Goal: Task Accomplishment & Management: Manage account settings

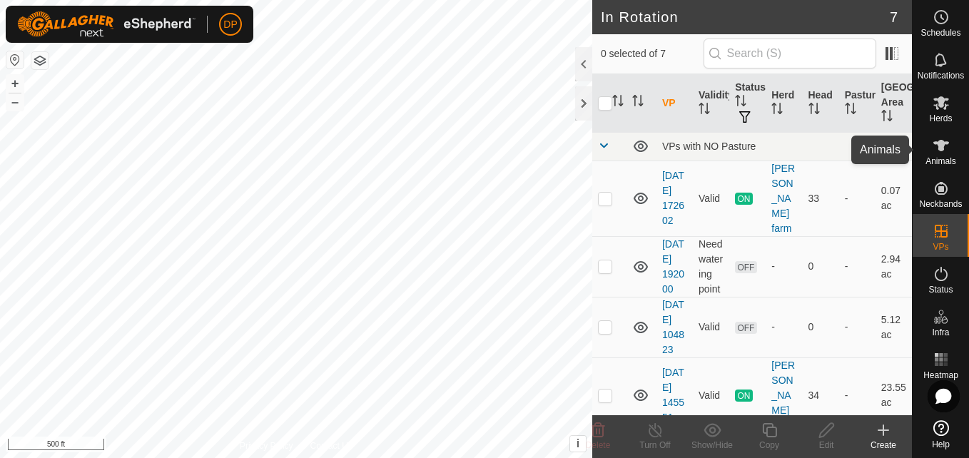
click at [942, 149] on icon at bounding box center [941, 145] width 16 height 11
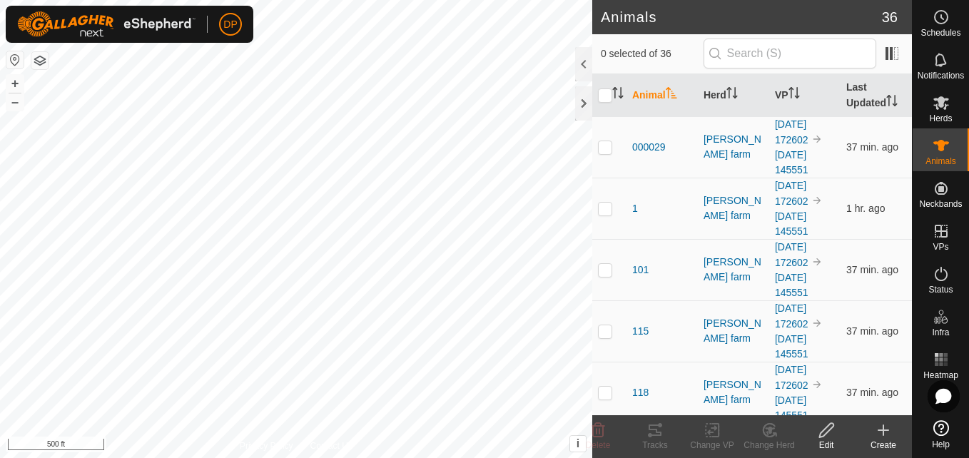
click at [883, 427] on icon at bounding box center [883, 430] width 0 height 10
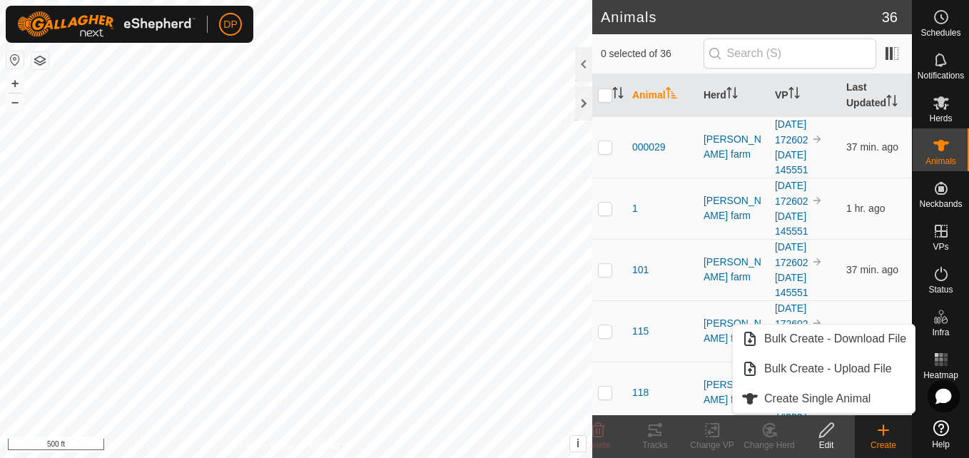
click at [824, 434] on icon at bounding box center [826, 430] width 14 height 14
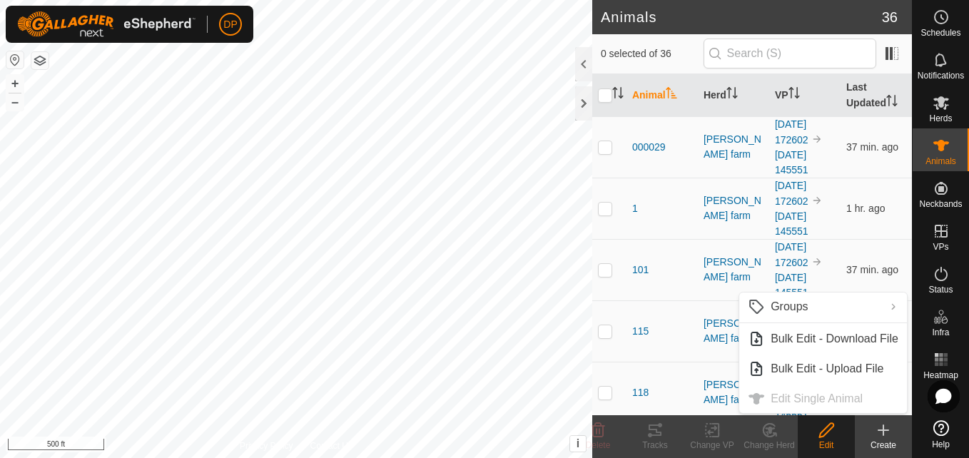
click at [892, 430] on create-svg-icon at bounding box center [882, 430] width 57 height 17
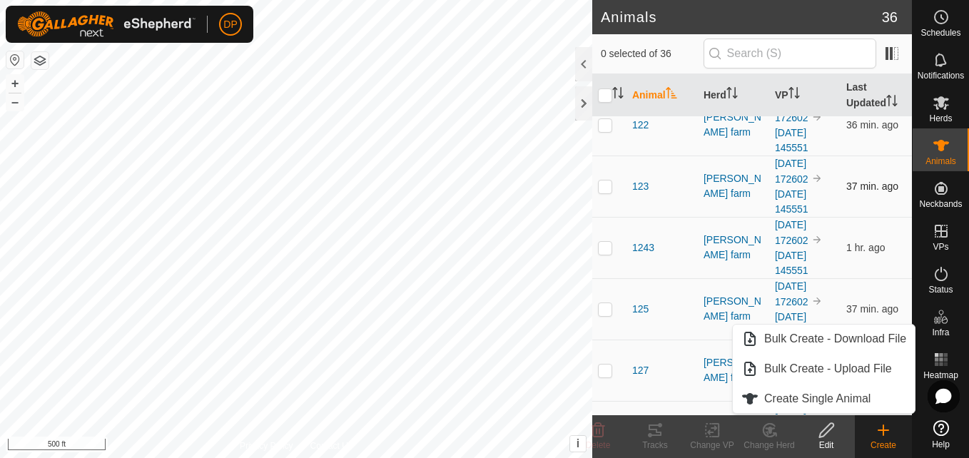
scroll to position [499, 0]
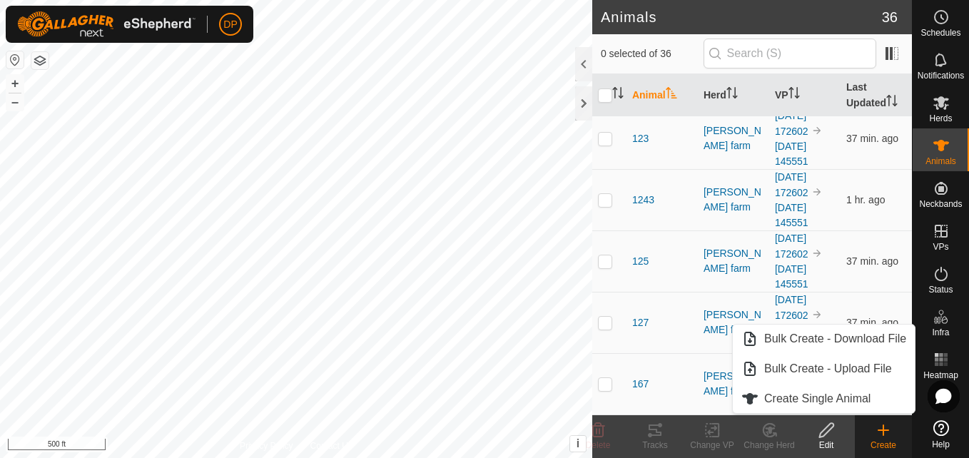
click at [887, 438] on icon at bounding box center [882, 430] width 17 height 17
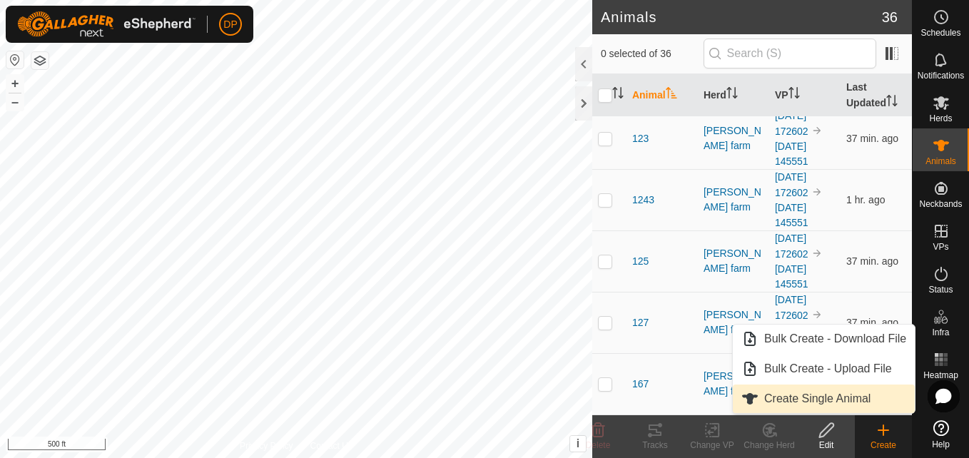
click at [830, 395] on link "Create Single Animal" at bounding box center [824, 398] width 182 height 29
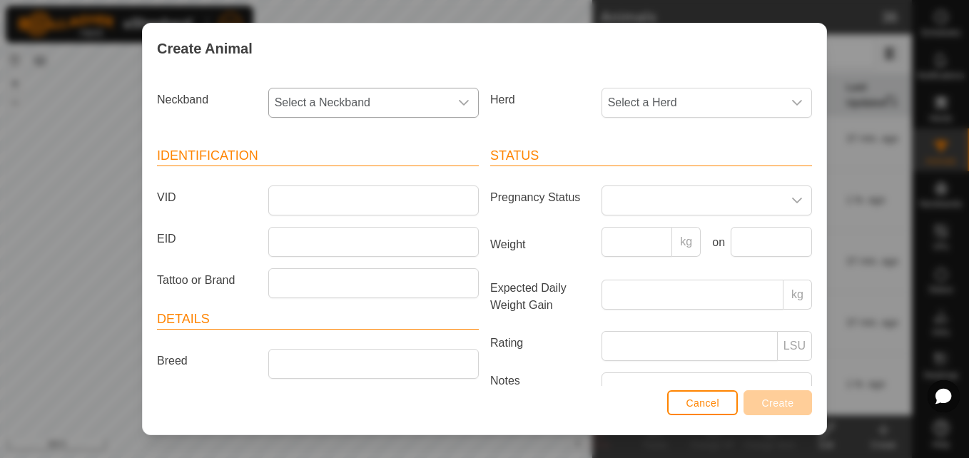
click at [459, 103] on icon "dropdown trigger" at bounding box center [464, 103] width 10 height 6
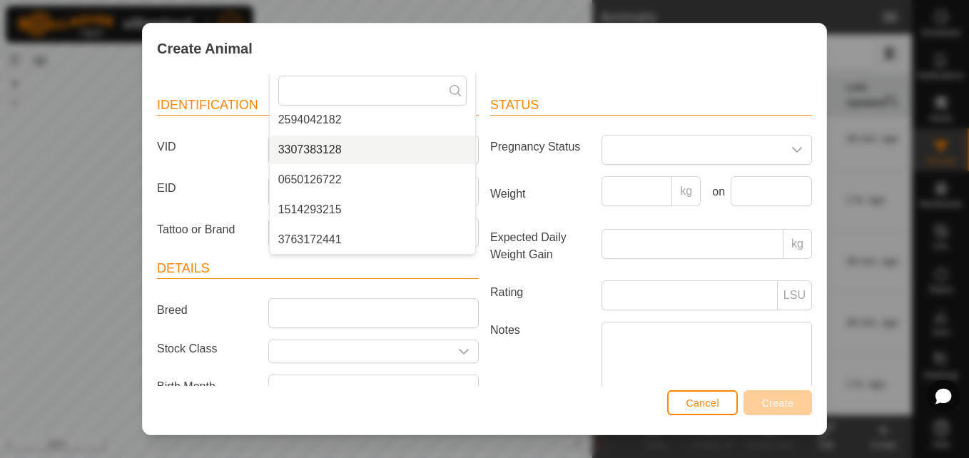
scroll to position [71, 0]
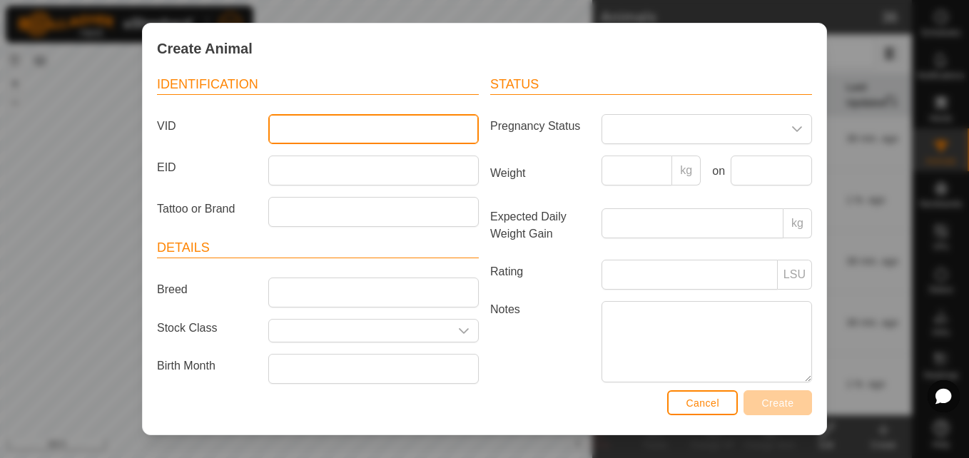
click at [396, 126] on input "VID" at bounding box center [373, 129] width 210 height 30
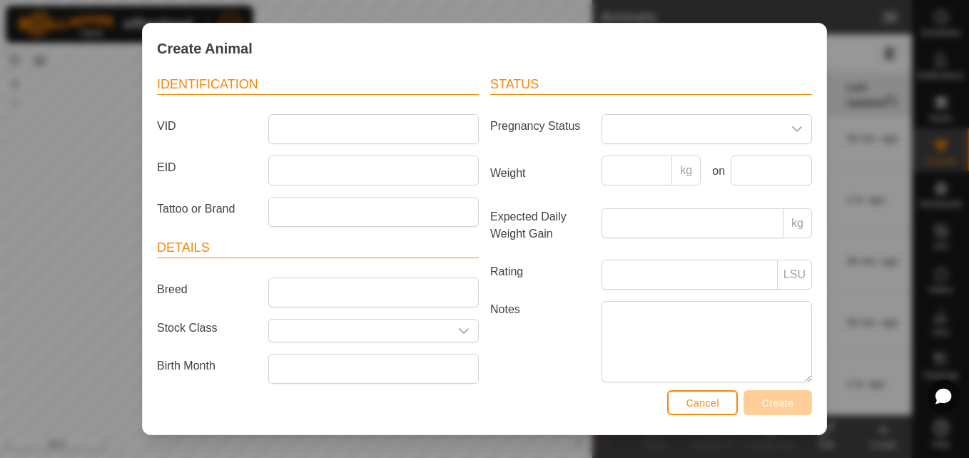
click at [279, 76] on header "Identification" at bounding box center [318, 85] width 322 height 20
click at [213, 85] on header "Identification" at bounding box center [318, 85] width 322 height 20
click at [284, 76] on header "Identification" at bounding box center [318, 85] width 322 height 20
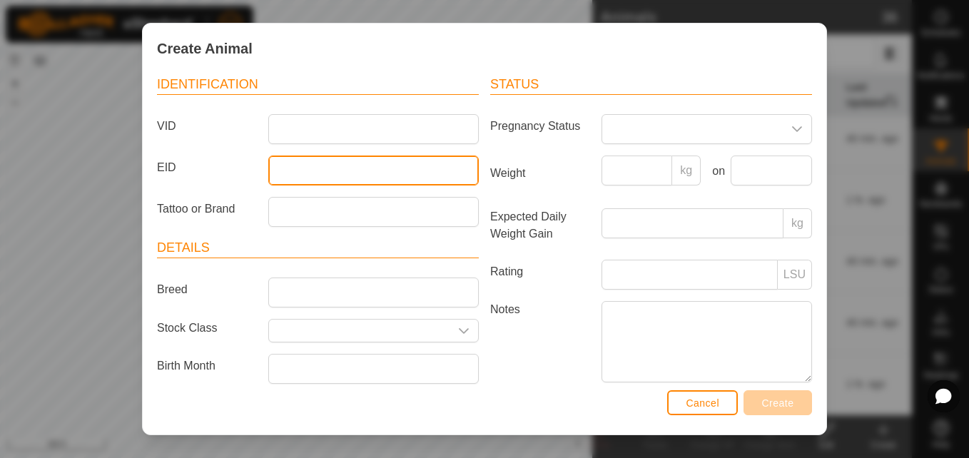
click at [323, 171] on input "EID" at bounding box center [373, 170] width 210 height 30
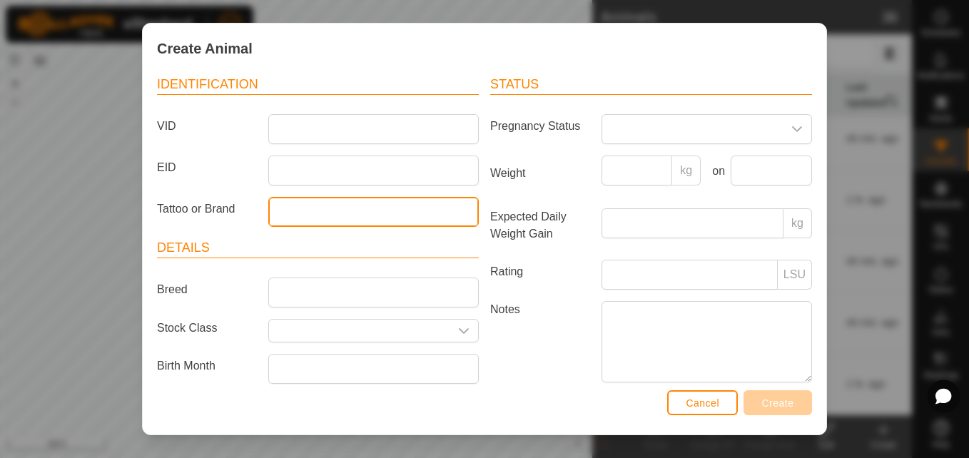
click at [273, 214] on article "Identification VID EID Tattoo or Brand" at bounding box center [318, 151] width 322 height 152
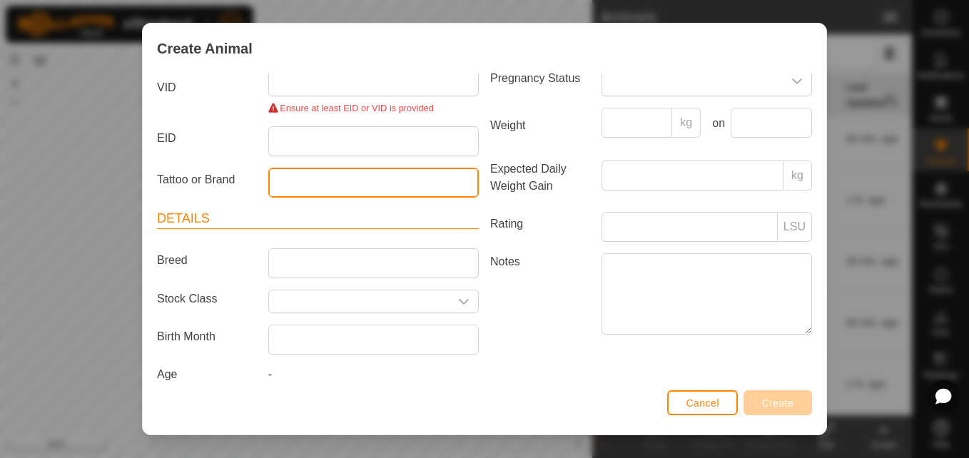
scroll to position [139, 0]
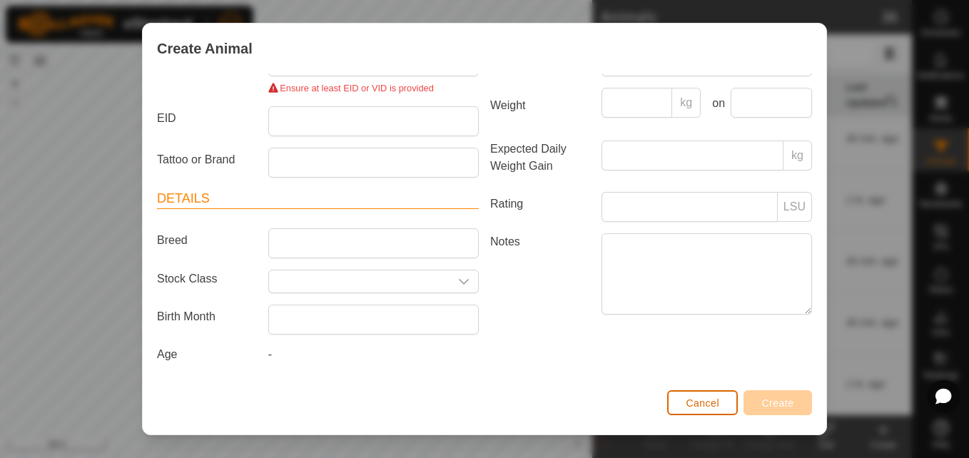
click at [698, 405] on span "Cancel" at bounding box center [702, 402] width 34 height 11
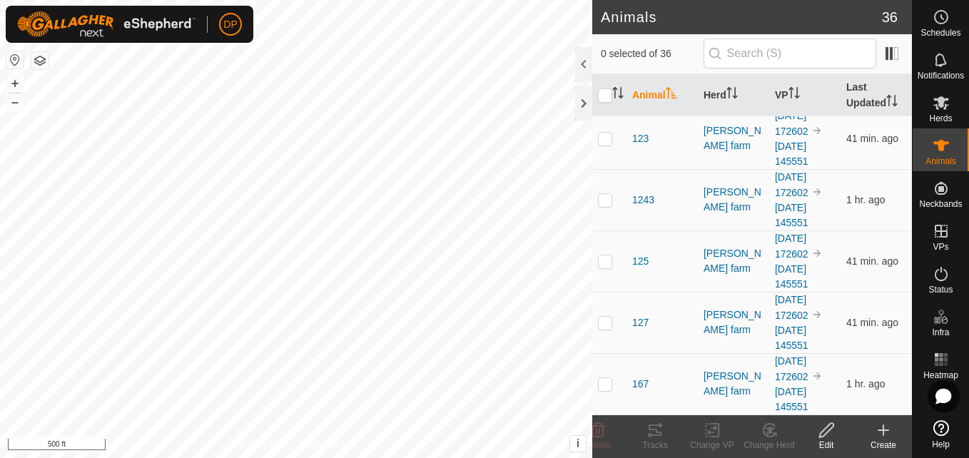
click at [879, 426] on icon at bounding box center [882, 430] width 17 height 17
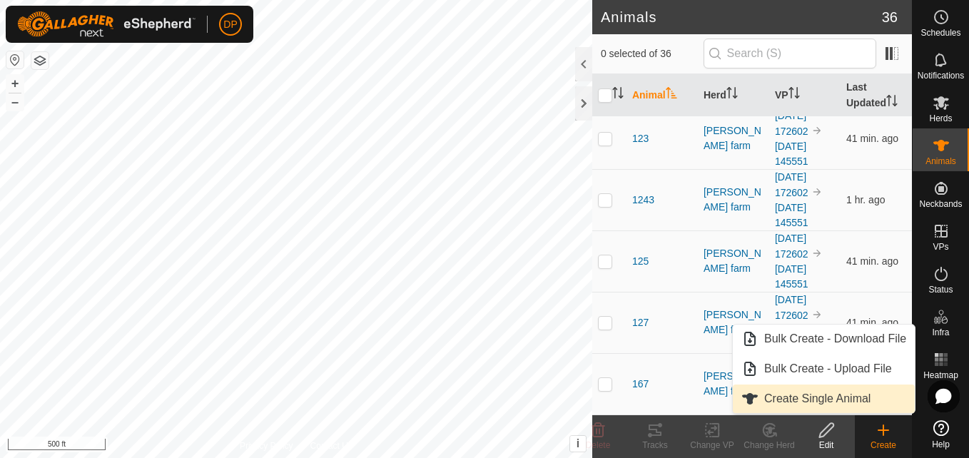
click at [822, 397] on link "Create Single Animal" at bounding box center [824, 398] width 182 height 29
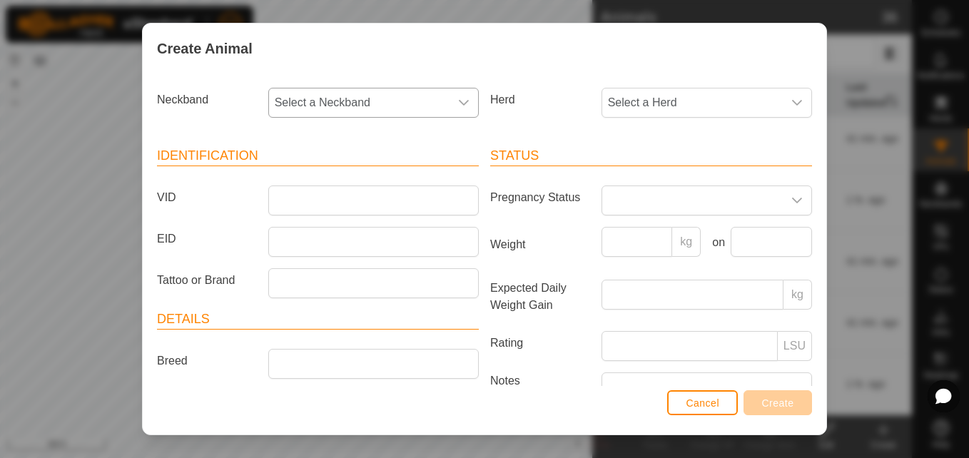
click at [458, 98] on icon "dropdown trigger" at bounding box center [463, 102] width 11 height 11
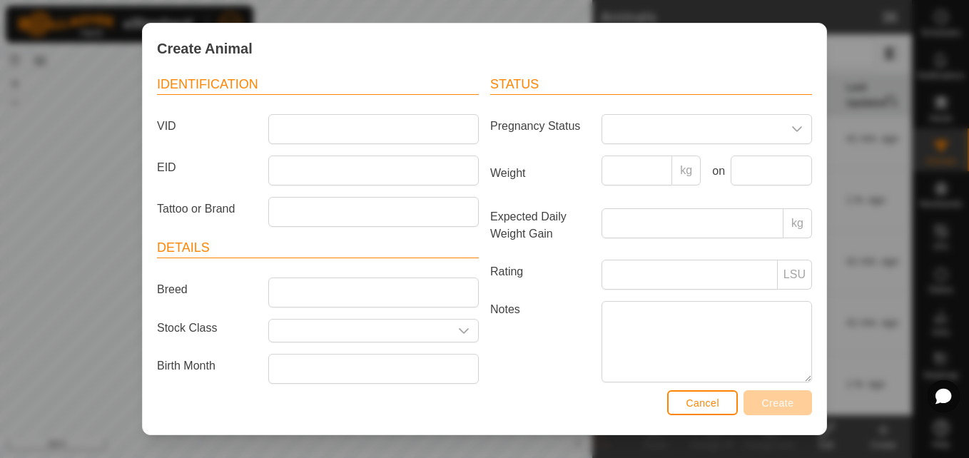
click at [346, 78] on header "Identification" at bounding box center [318, 85] width 322 height 20
click at [705, 402] on span "Cancel" at bounding box center [702, 402] width 34 height 11
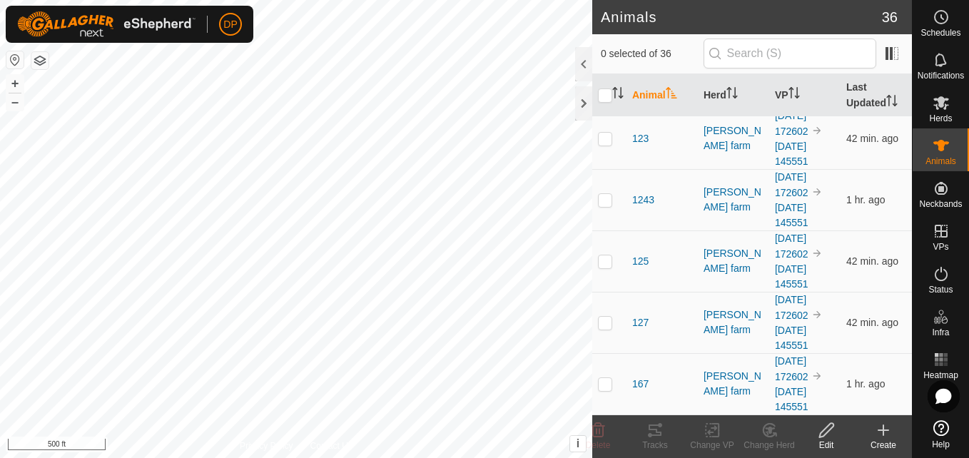
click at [880, 432] on icon at bounding box center [882, 430] width 17 height 17
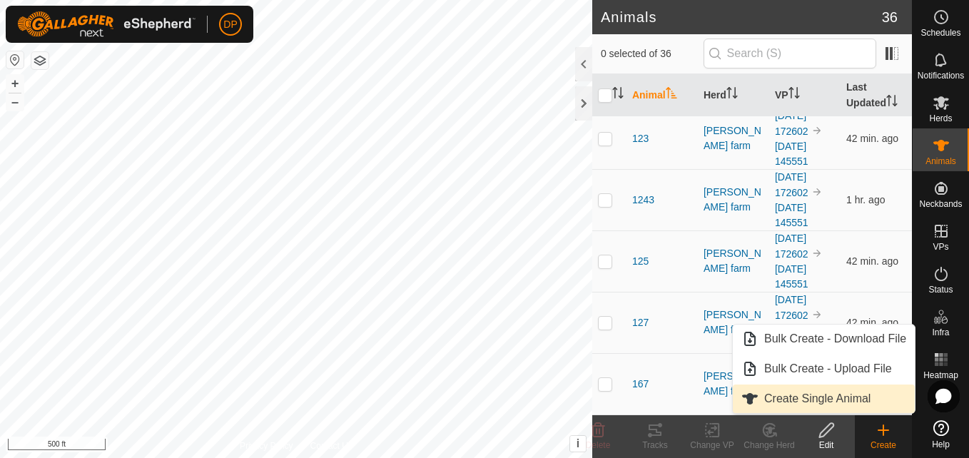
click at [817, 393] on link "Create Single Animal" at bounding box center [824, 398] width 182 height 29
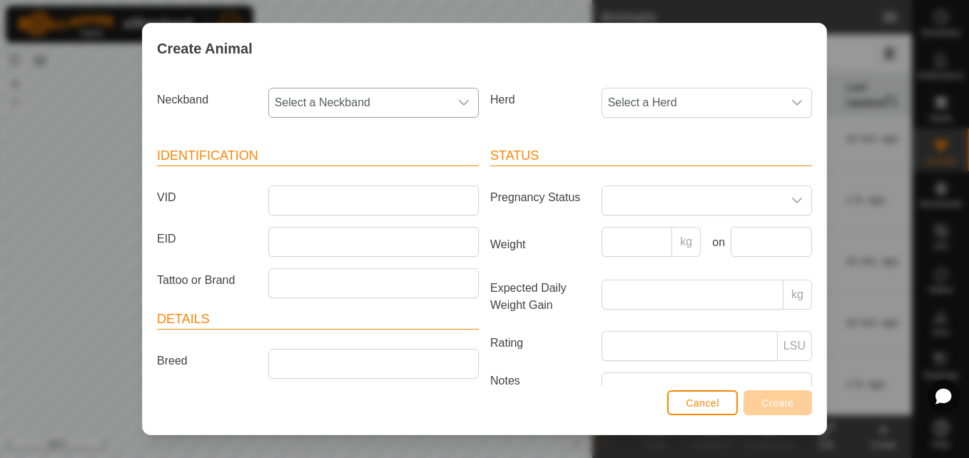
click at [451, 98] on div "dropdown trigger" at bounding box center [463, 102] width 29 height 29
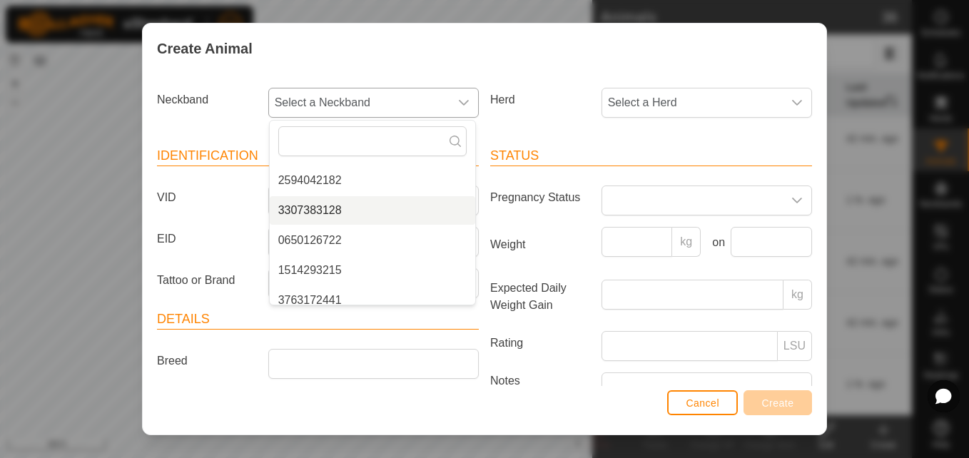
scroll to position [665, 0]
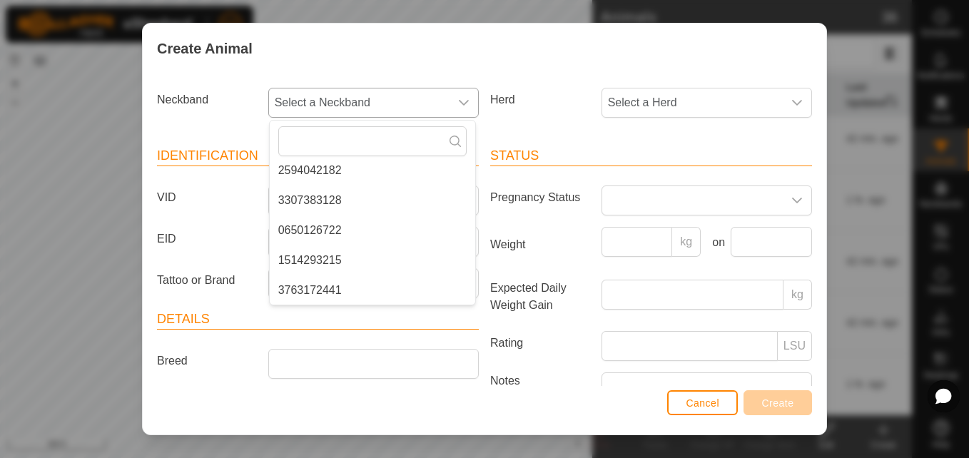
click at [325, 285] on li "3763172441" at bounding box center [372, 290] width 205 height 29
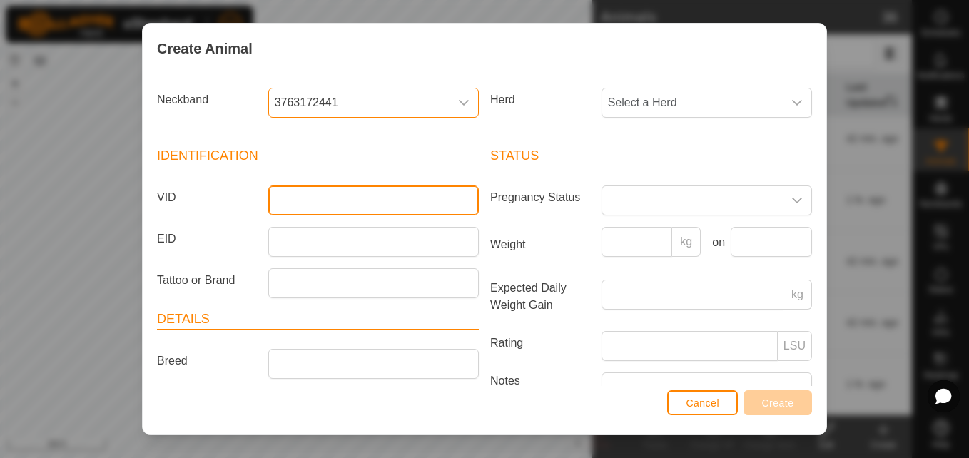
click at [288, 195] on input "VID" at bounding box center [373, 200] width 210 height 30
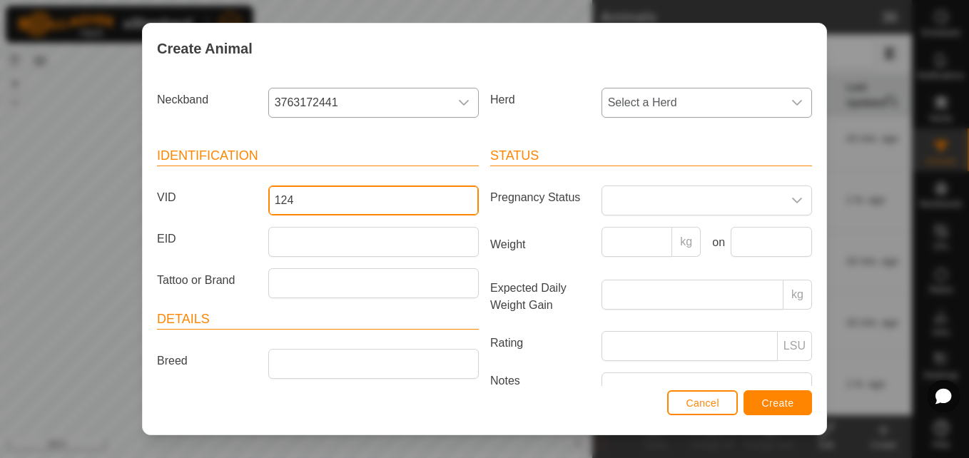
type input "124"
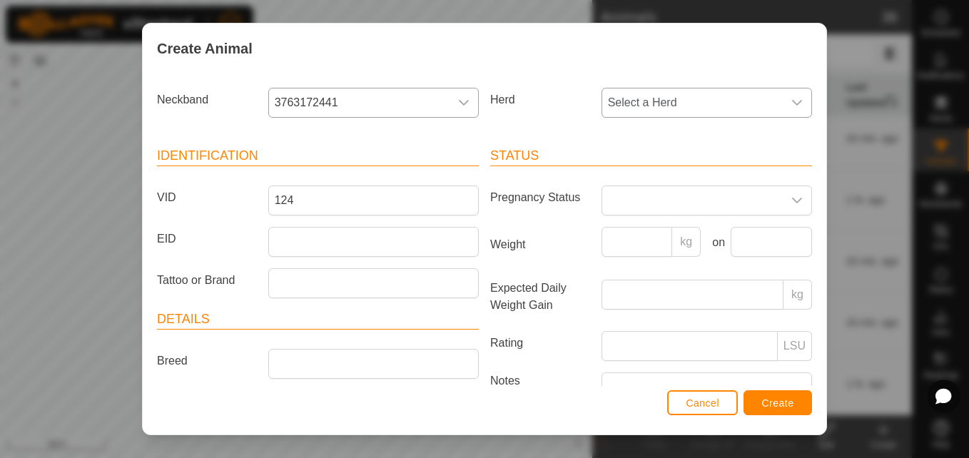
click at [791, 99] on icon "dropdown trigger" at bounding box center [796, 102] width 11 height 11
click at [639, 203] on li "[PERSON_NAME] farm" at bounding box center [705, 206] width 205 height 29
click at [777, 403] on span "Create" at bounding box center [778, 402] width 32 height 11
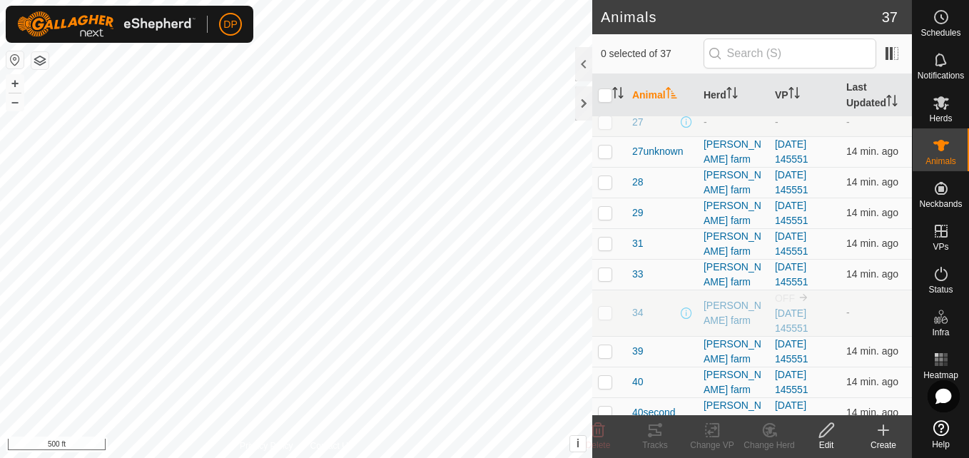
click at [886, 434] on icon at bounding box center [882, 430] width 17 height 17
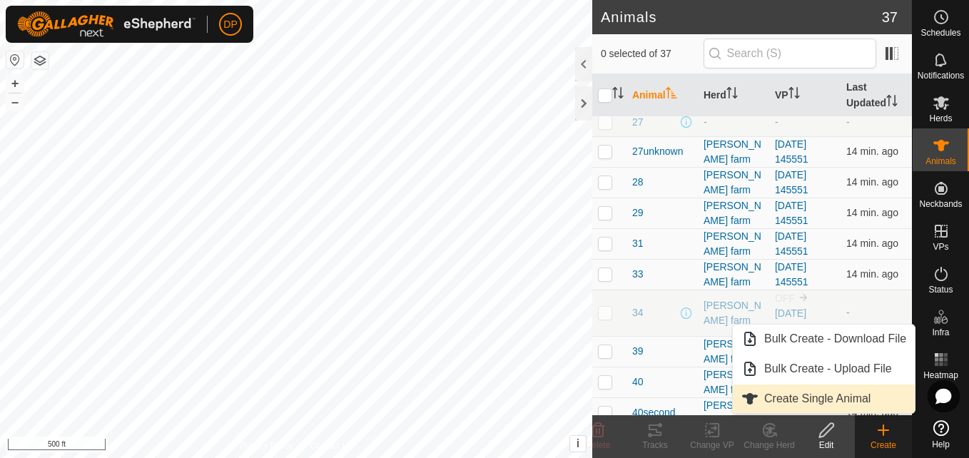
click at [824, 400] on link "Create Single Animal" at bounding box center [824, 398] width 182 height 29
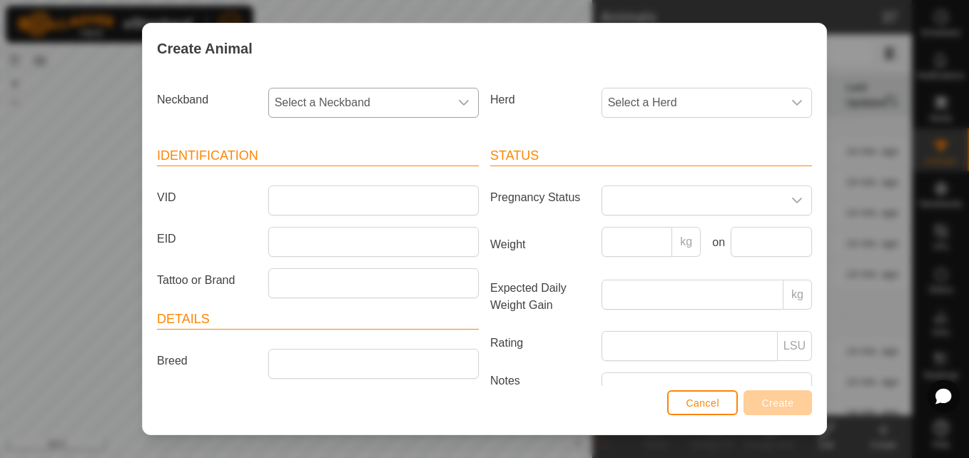
click at [453, 96] on div "dropdown trigger" at bounding box center [463, 102] width 29 height 29
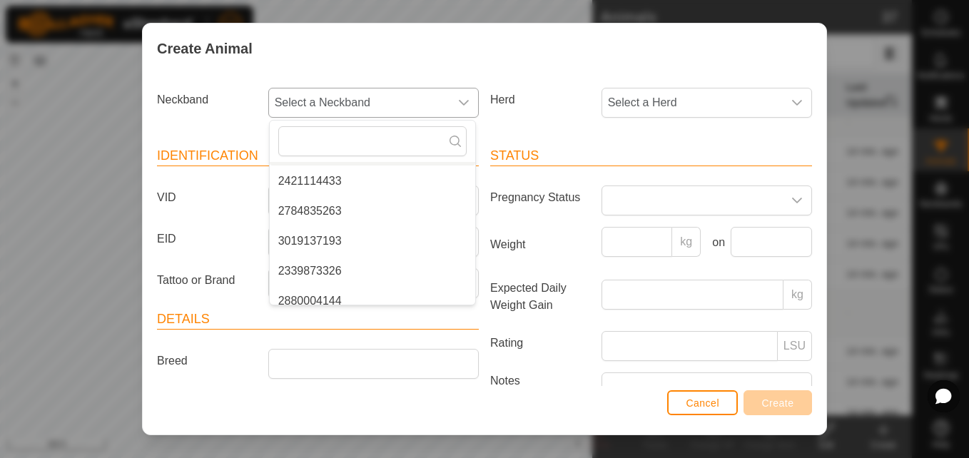
scroll to position [357, 0]
click at [369, 238] on li "2339873326" at bounding box center [372, 239] width 205 height 29
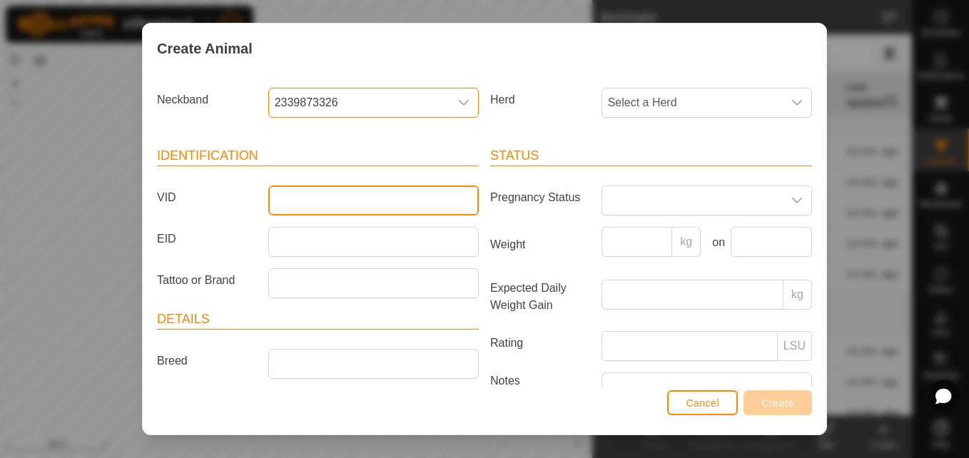
click at [379, 203] on input "VID" at bounding box center [373, 200] width 210 height 30
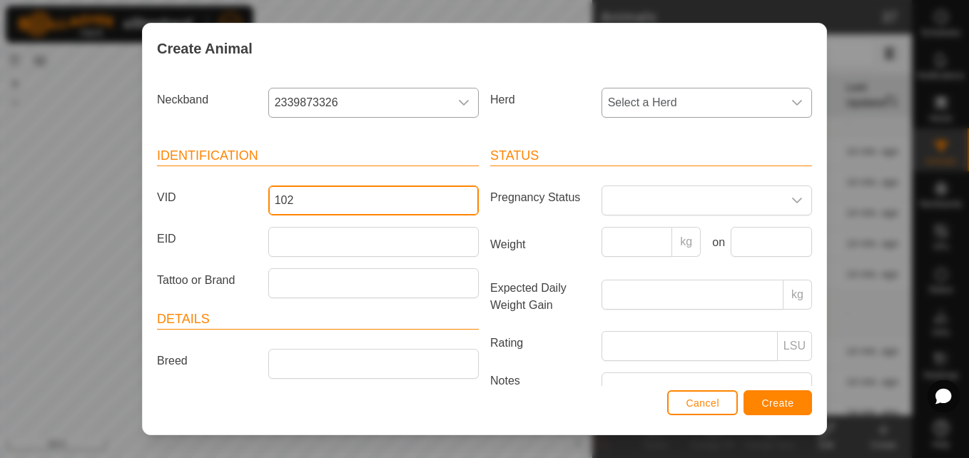
type input "102"
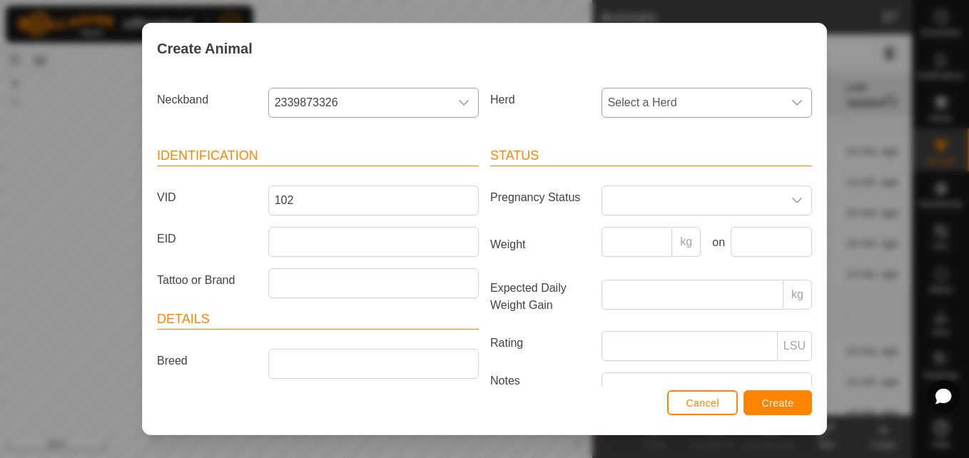
click at [792, 101] on icon "dropdown trigger" at bounding box center [797, 103] width 10 height 6
click at [621, 205] on li "[PERSON_NAME] farm" at bounding box center [705, 206] width 205 height 29
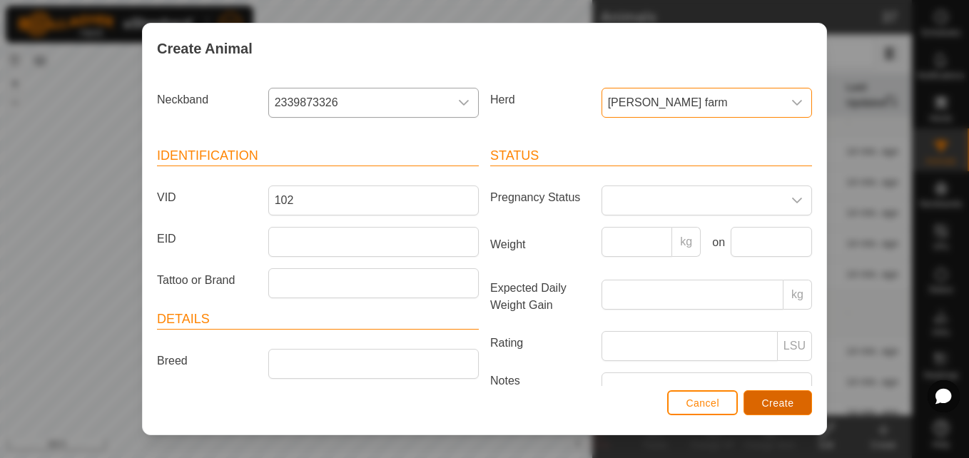
click at [786, 404] on span "Create" at bounding box center [778, 402] width 32 height 11
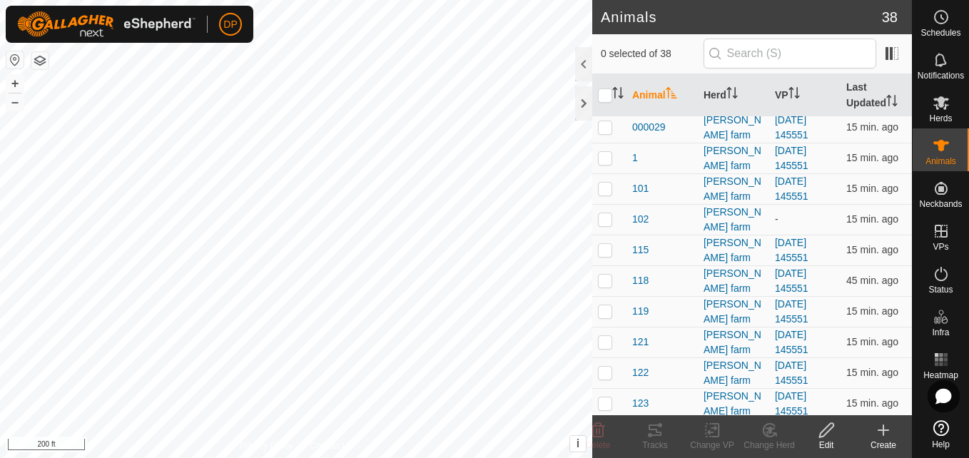
scroll to position [0, 0]
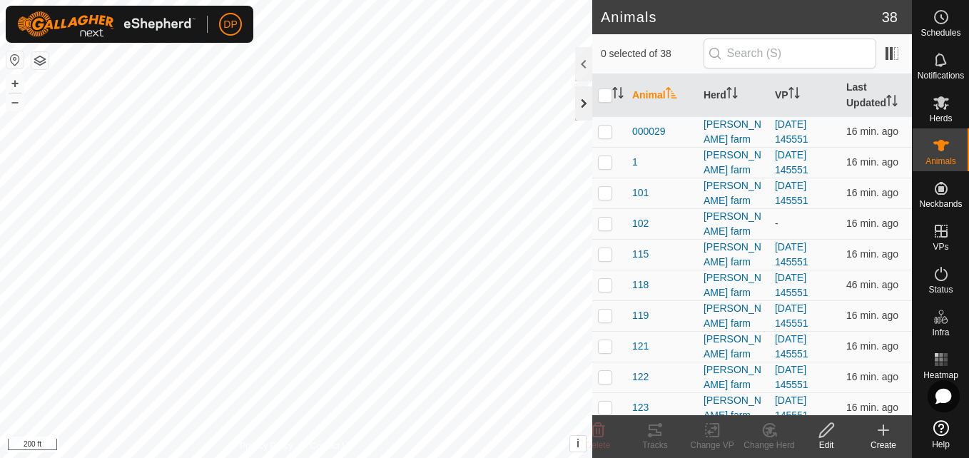
click at [578, 101] on div at bounding box center [583, 103] width 17 height 34
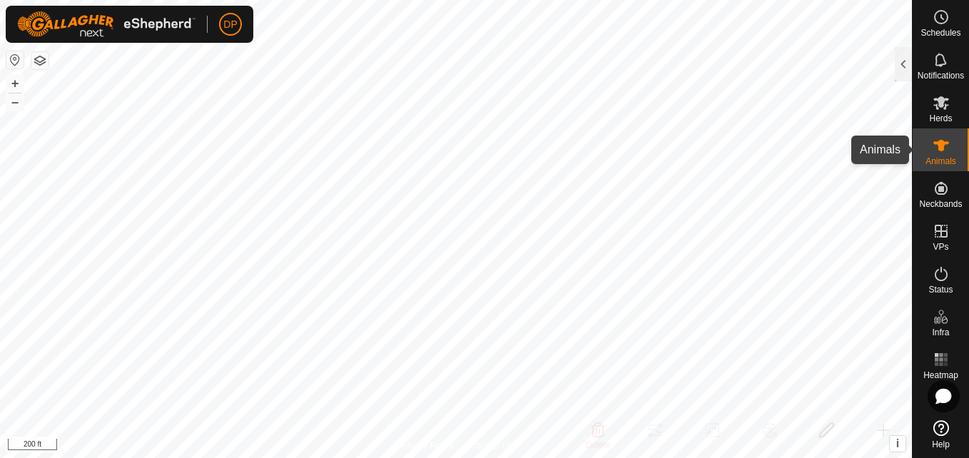
click at [935, 145] on icon at bounding box center [940, 145] width 17 height 17
click at [901, 68] on div at bounding box center [902, 64] width 17 height 34
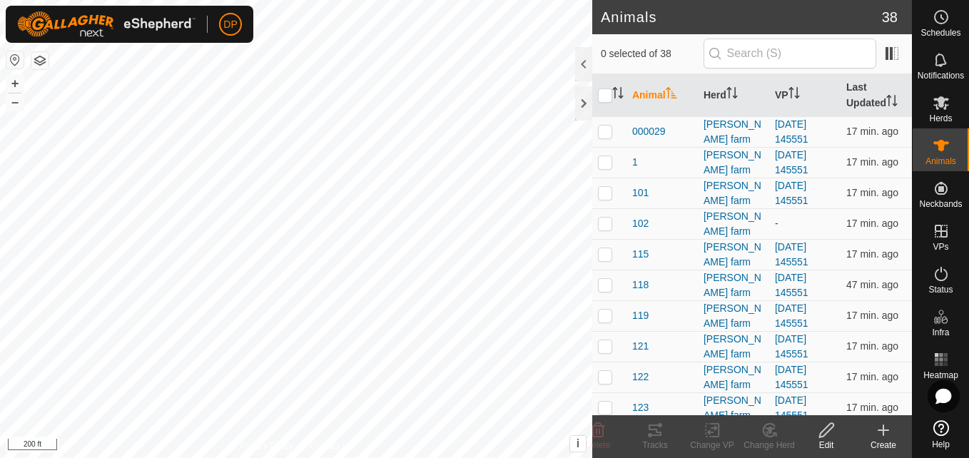
click at [882, 434] on icon at bounding box center [882, 430] width 17 height 17
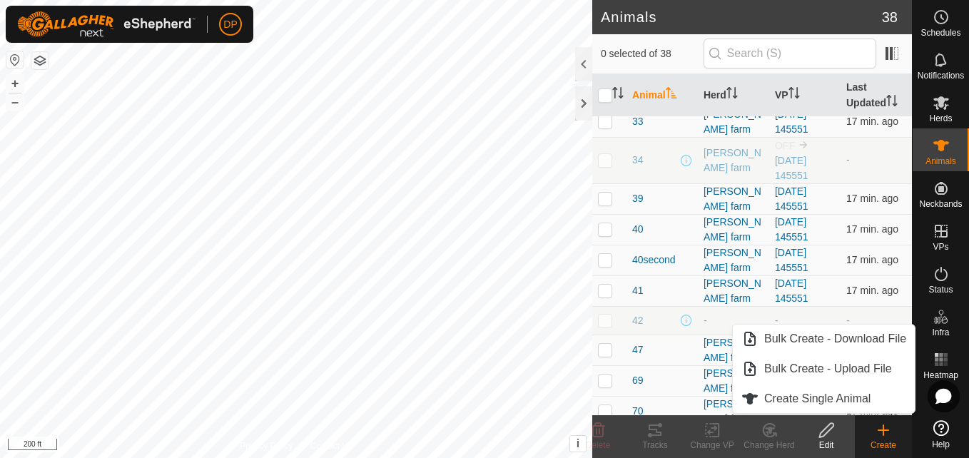
scroll to position [713, 0]
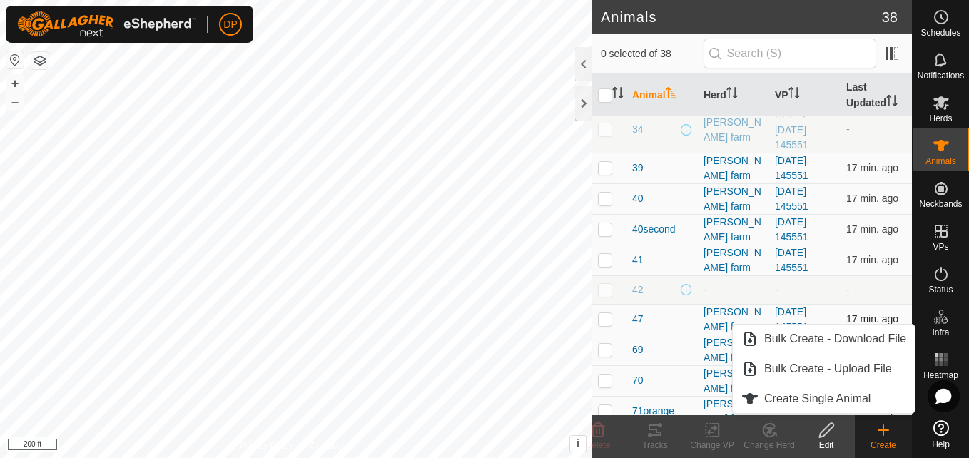
click at [606, 315] on p-checkbox at bounding box center [605, 318] width 14 height 11
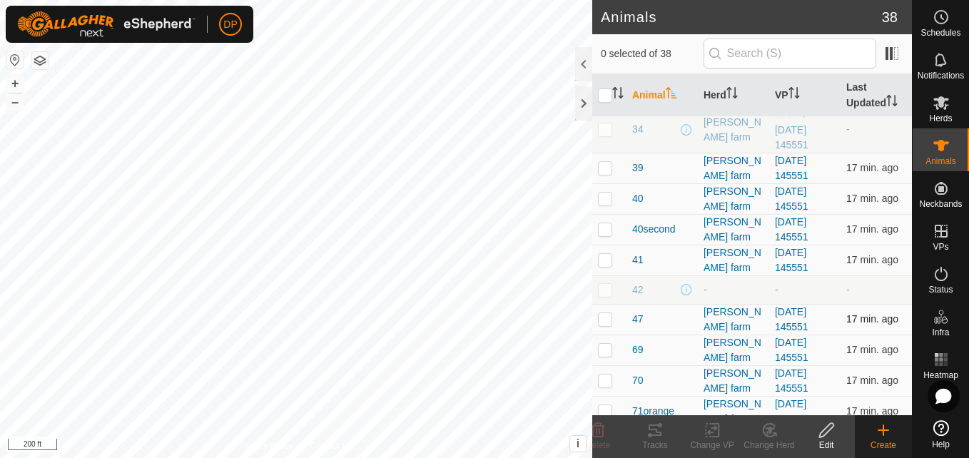
checkbox input "true"
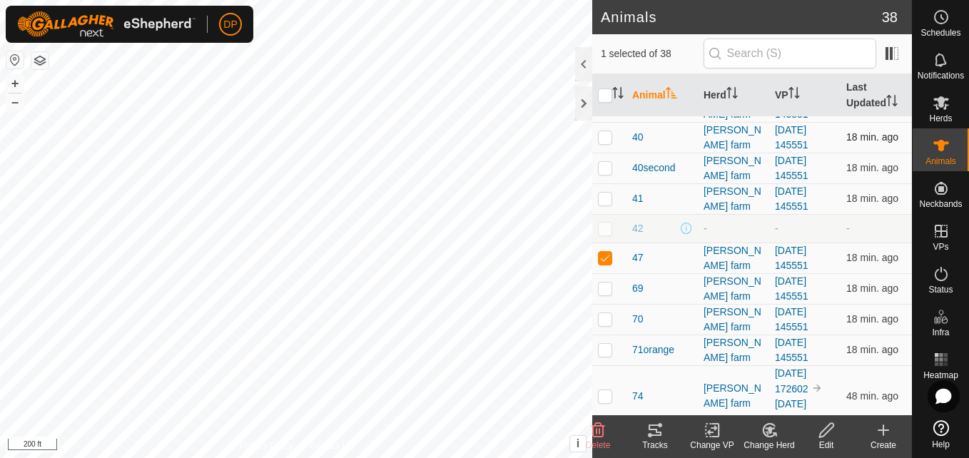
scroll to position [762, 0]
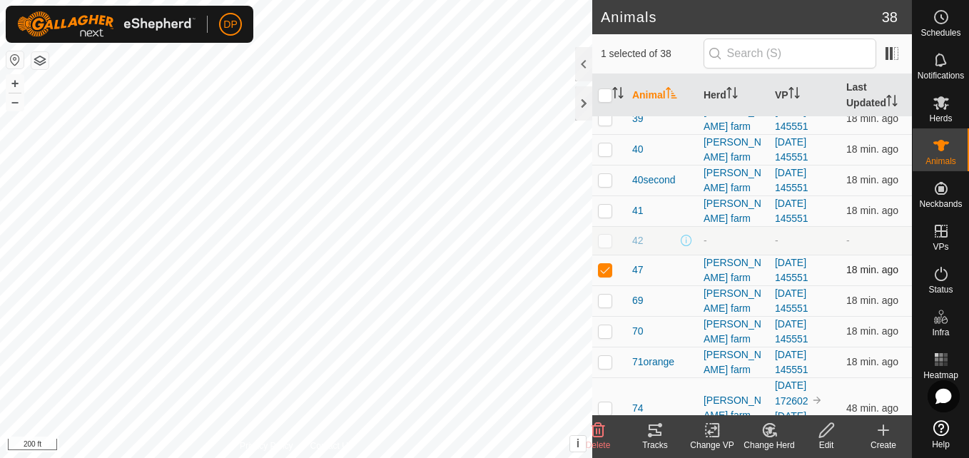
click at [654, 262] on div "47" at bounding box center [662, 269] width 60 height 15
click at [721, 265] on div "[PERSON_NAME] farm" at bounding box center [733, 270] width 60 height 30
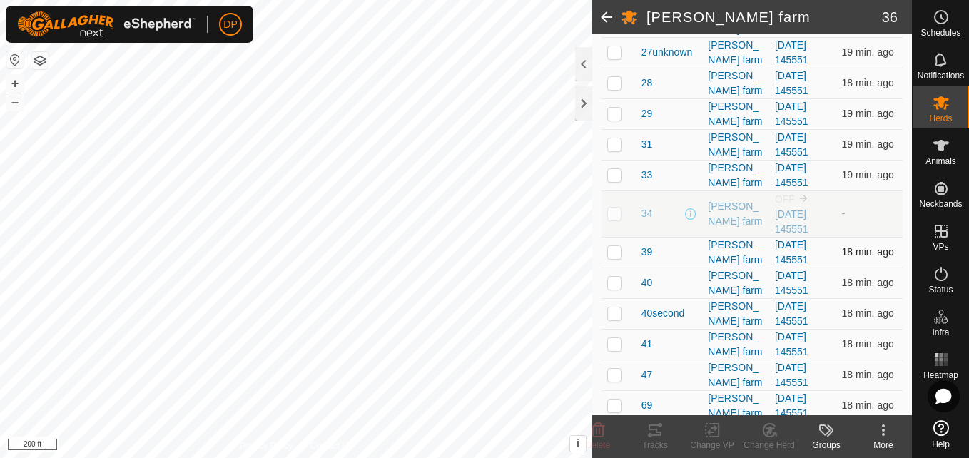
scroll to position [785, 0]
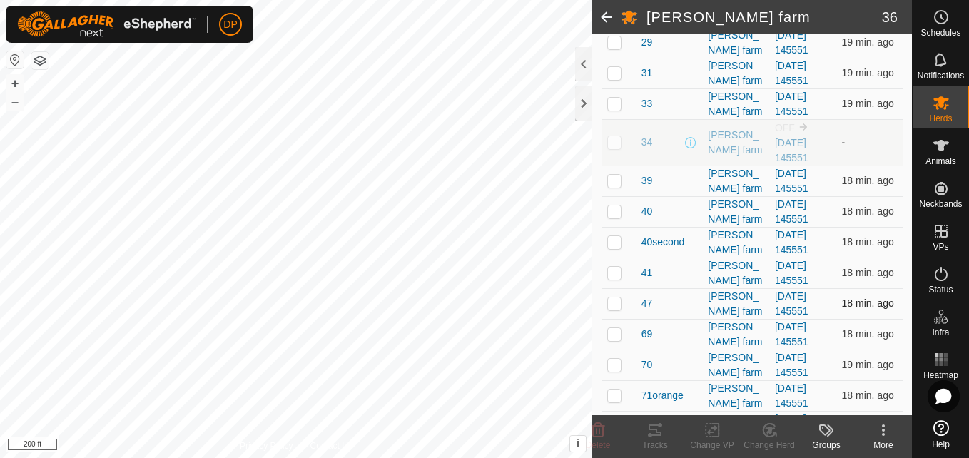
click at [608, 298] on p-checkbox at bounding box center [614, 302] width 14 height 11
checkbox input "true"
click at [782, 296] on link "[DATE] 145551" at bounding box center [792, 303] width 34 height 26
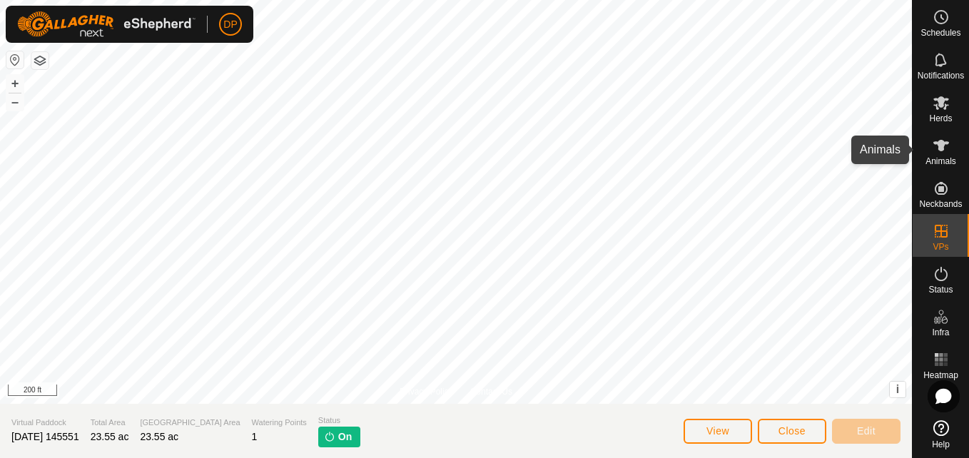
click at [939, 147] on icon at bounding box center [941, 145] width 16 height 11
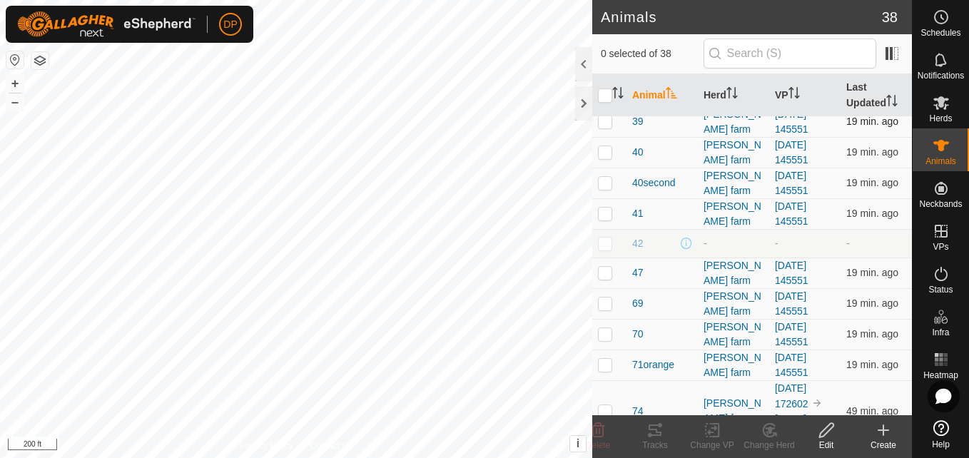
scroll to position [856, 0]
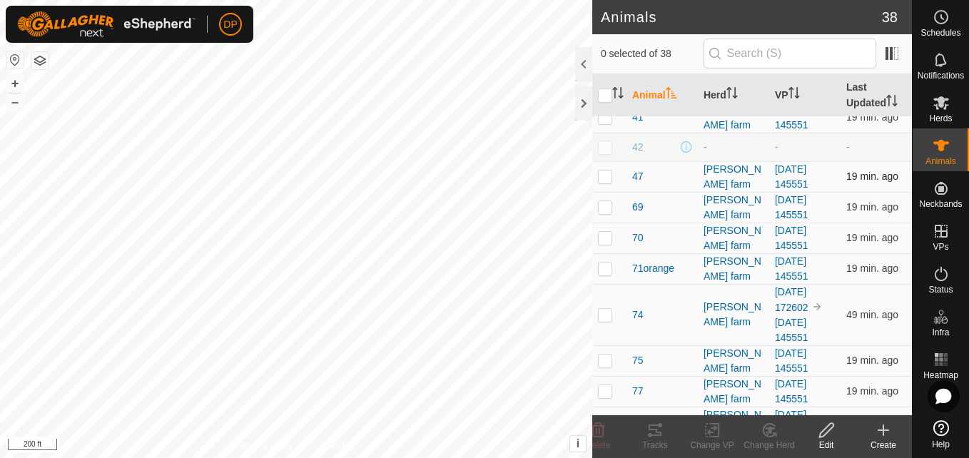
click at [608, 170] on p-checkbox at bounding box center [605, 175] width 14 height 11
checkbox input "true"
click at [885, 429] on icon at bounding box center [882, 430] width 17 height 17
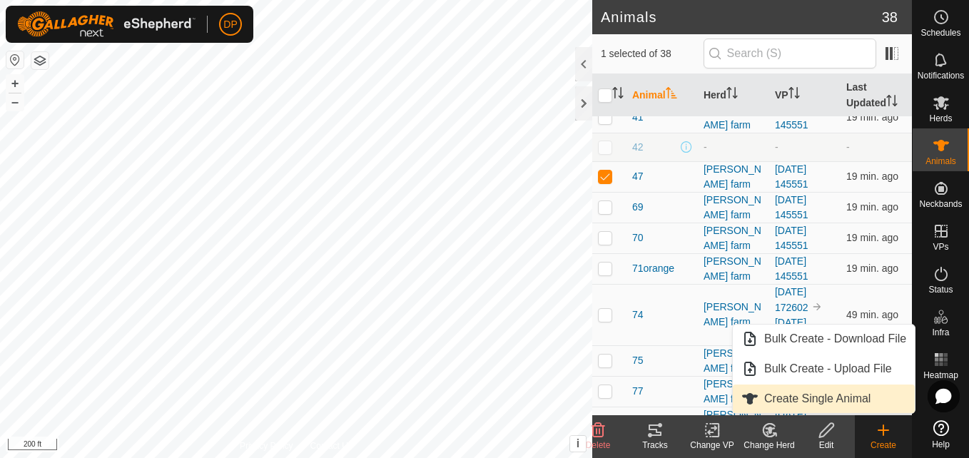
click at [852, 399] on link "Create Single Animal" at bounding box center [824, 398] width 182 height 29
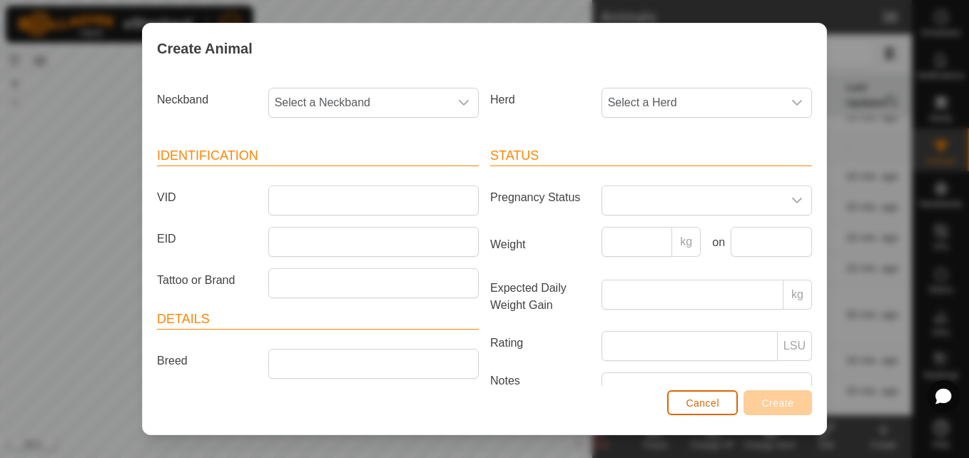
click at [683, 406] on button "Cancel" at bounding box center [702, 402] width 71 height 25
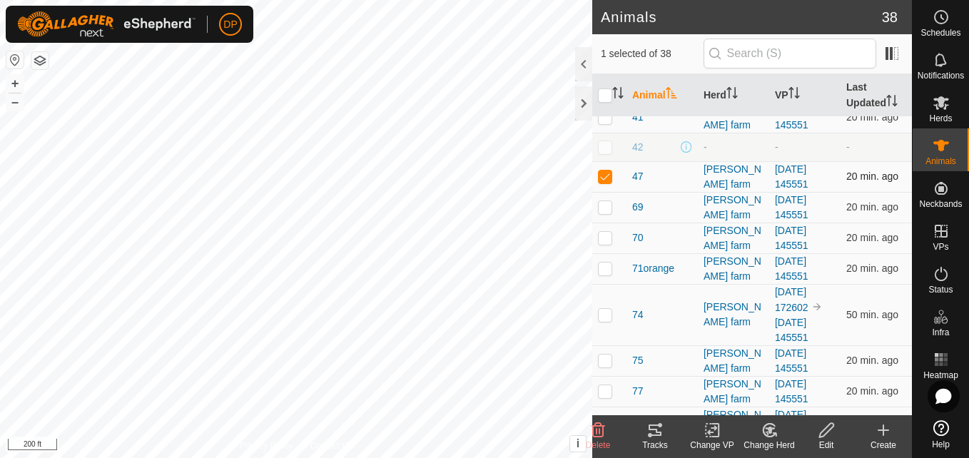
click at [775, 173] on td "[DATE] 145551" at bounding box center [804, 176] width 71 height 31
click at [780, 165] on link "[DATE] 145551" at bounding box center [792, 176] width 34 height 26
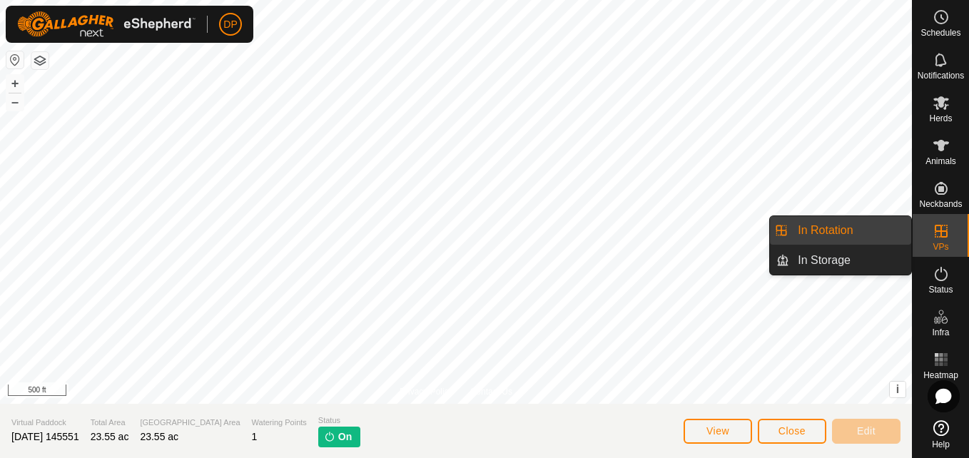
click at [936, 230] on icon at bounding box center [940, 231] width 17 height 17
click at [897, 230] on link "In Rotation" at bounding box center [850, 230] width 122 height 29
